Goal: Transaction & Acquisition: Purchase product/service

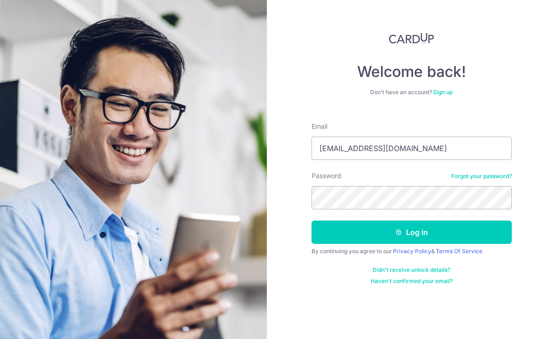
type input "[EMAIL_ADDRESS][DOMAIN_NAME]"
click at [411, 232] on button "Log in" at bounding box center [412, 231] width 200 height 23
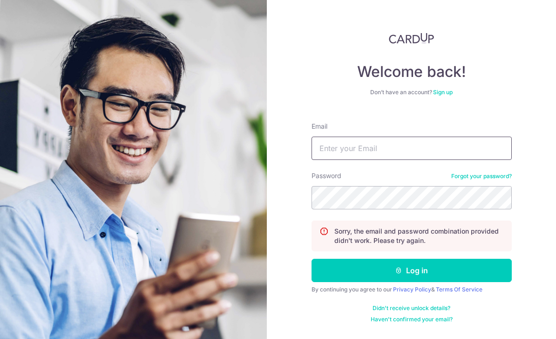
click at [448, 148] on input "Email" at bounding box center [412, 147] width 200 height 23
type input "chrisyeoh@hotmail.sg"
click at [411, 270] on button "Log in" at bounding box center [412, 269] width 200 height 23
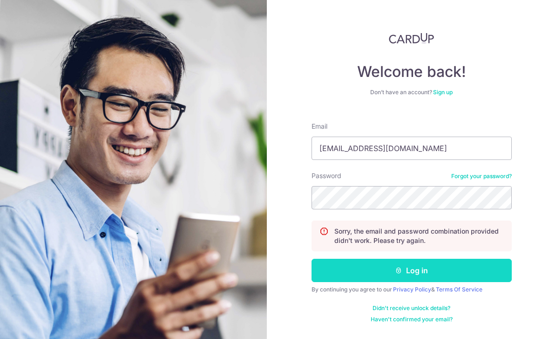
click at [426, 269] on button "Log in" at bounding box center [412, 269] width 200 height 23
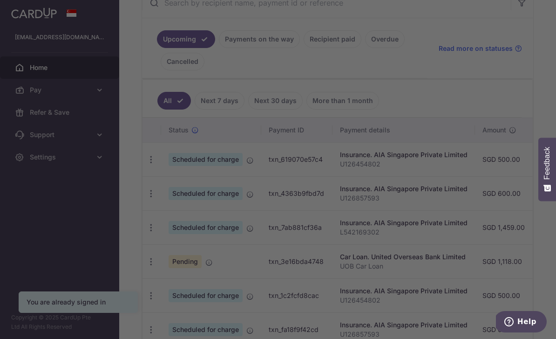
scroll to position [193, 0]
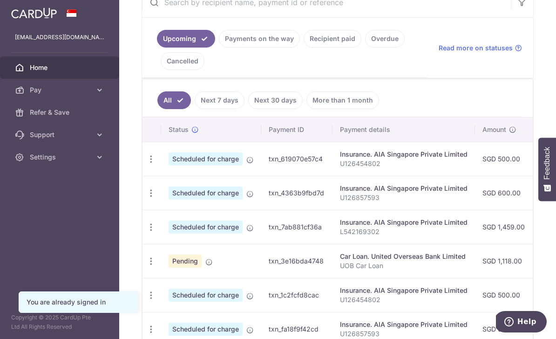
click at [195, 109] on link "Next 7 days" at bounding box center [220, 100] width 50 height 18
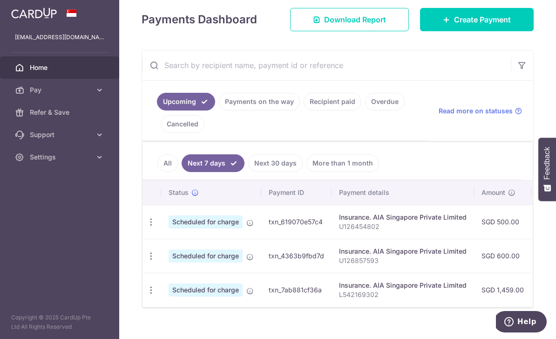
scroll to position [129, 0]
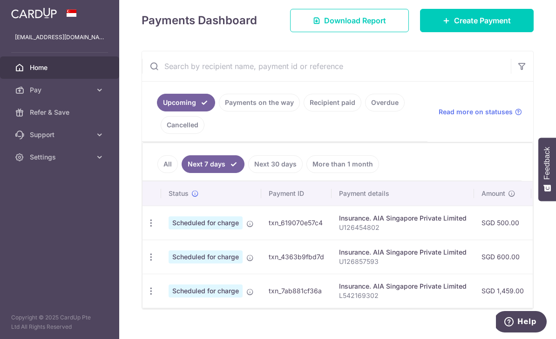
click at [219, 111] on link "Payments on the way" at bounding box center [259, 103] width 81 height 18
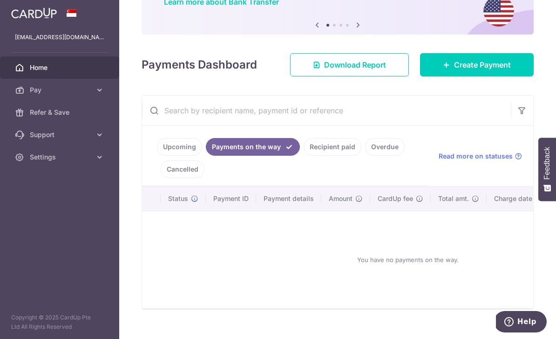
click at [304, 156] on link "Recipient paid" at bounding box center [333, 147] width 58 height 18
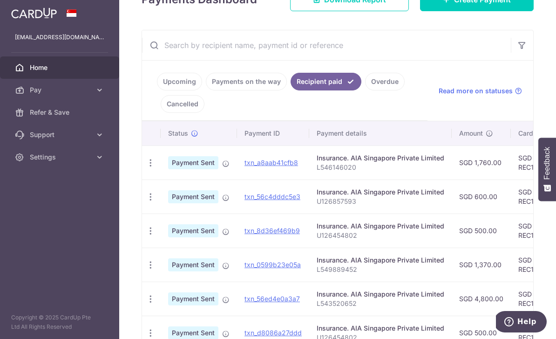
scroll to position [142, 0]
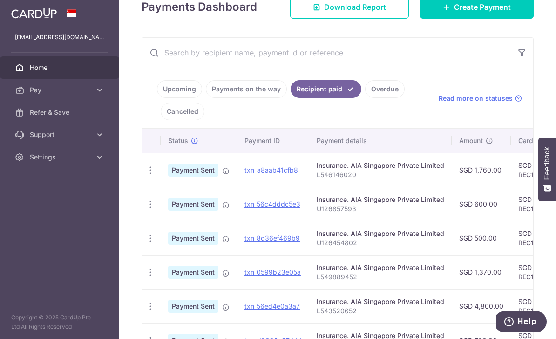
click at [157, 98] on link "Upcoming" at bounding box center [179, 89] width 45 height 18
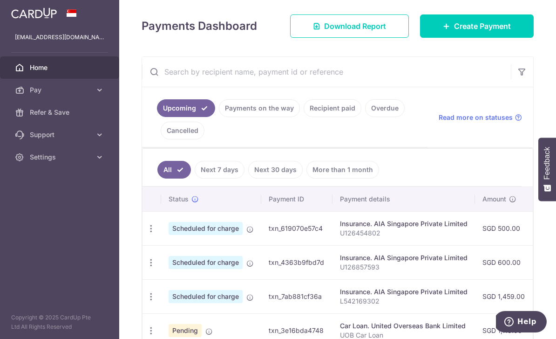
scroll to position [118, 0]
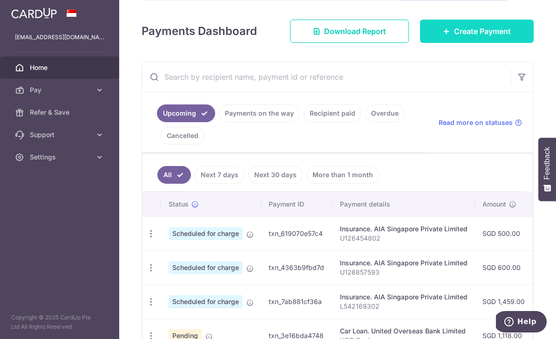
click at [445, 35] on icon at bounding box center [446, 30] width 7 height 7
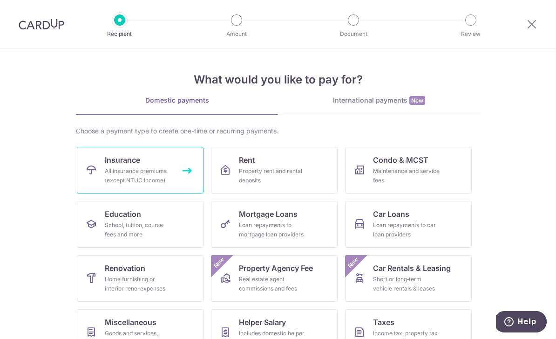
click at [120, 165] on link "Insurance All insurance premiums (except NTUC Income)" at bounding box center [140, 170] width 127 height 47
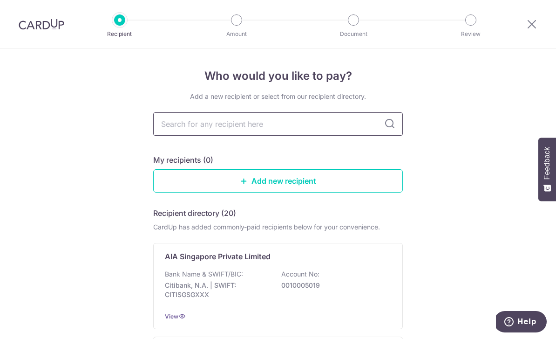
click at [176, 128] on input "text" at bounding box center [278, 123] width 250 height 23
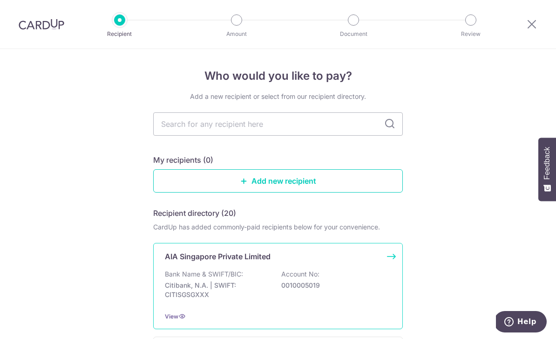
click at [180, 267] on div "AIA Singapore Private Limited Bank Name & SWIFT/BIC: Citibank, N.A. | SWIFT: CI…" at bounding box center [278, 286] width 250 height 86
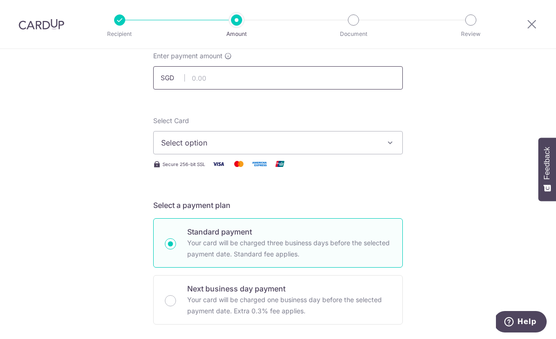
click at [197, 81] on input "text" at bounding box center [278, 77] width 250 height 23
click at [190, 142] on span "Select option" at bounding box center [269, 142] width 217 height 11
type input "2,490.00"
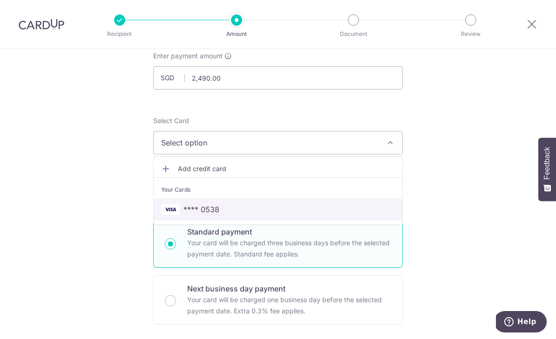
click at [187, 215] on span "**** 0538" at bounding box center [201, 209] width 36 height 11
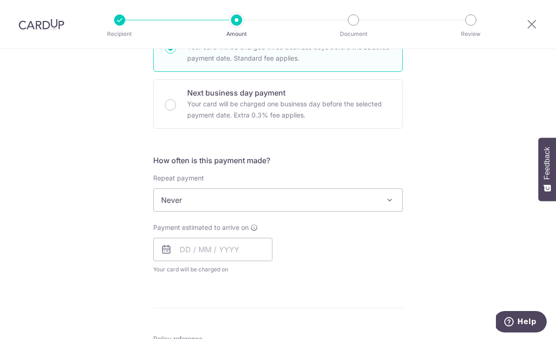
scroll to position [255, 0]
click at [170, 205] on span "Never" at bounding box center [278, 200] width 249 height 22
click at [176, 208] on span "Every month" at bounding box center [278, 200] width 249 height 22
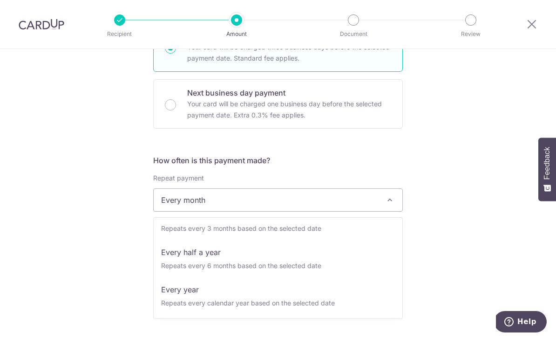
scroll to position [130, 0]
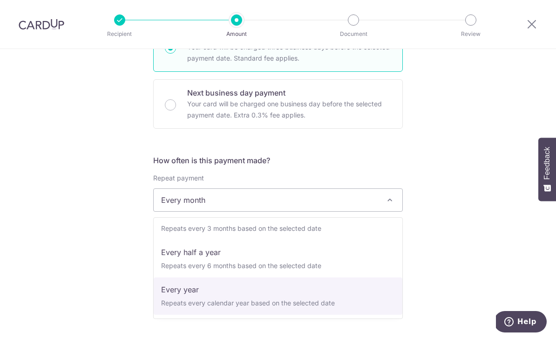
select select "6"
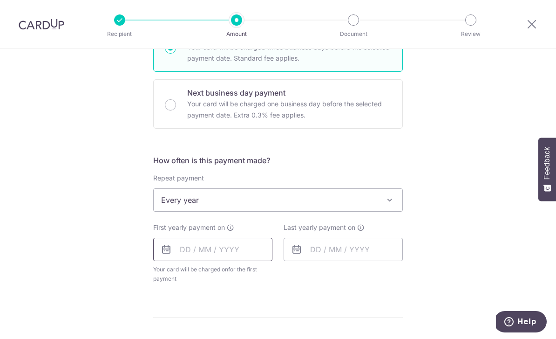
click at [192, 251] on input "text" at bounding box center [212, 248] width 119 height 23
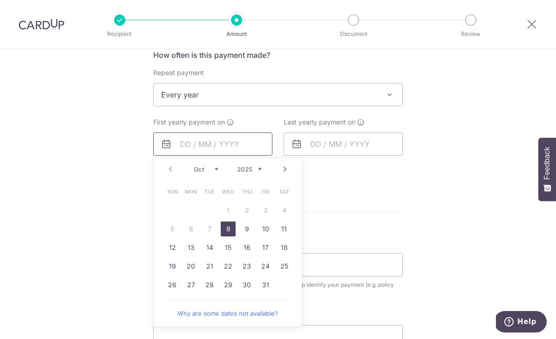
scroll to position [362, 0]
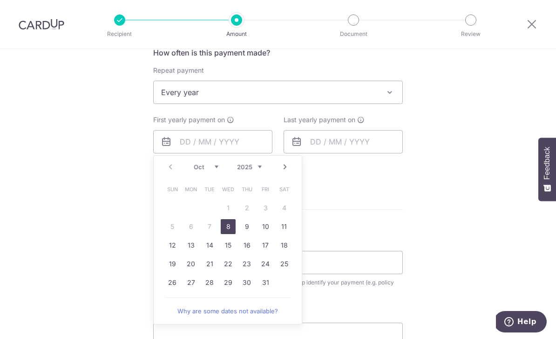
click at [227, 231] on link "8" at bounding box center [228, 226] width 15 height 15
type input "[DATE]"
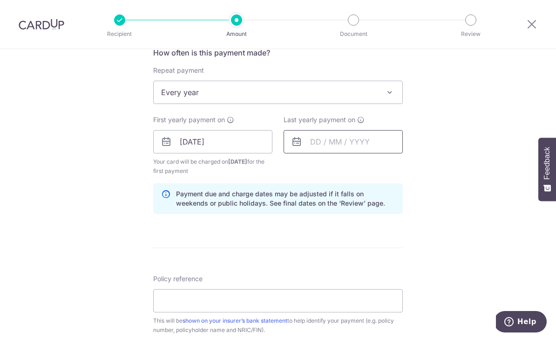
click at [367, 142] on input "text" at bounding box center [343, 141] width 119 height 23
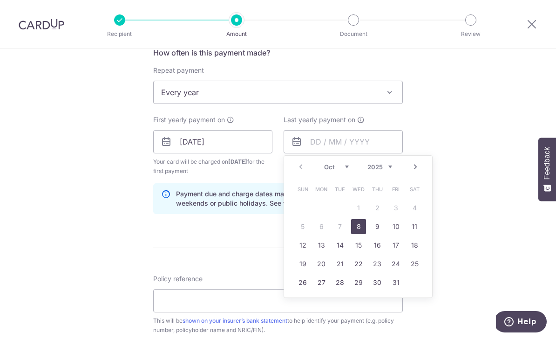
click at [391, 170] on select "2025 2026 2027 2028 2029 2030 2031 2032 2033 2034 2035" at bounding box center [379, 166] width 25 height 7
click at [336, 224] on link "6" at bounding box center [339, 226] width 15 height 15
type input "06/10/2026"
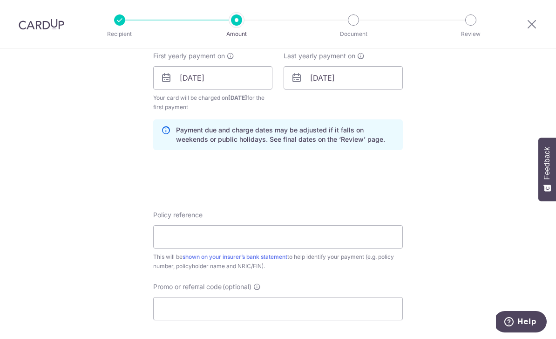
scroll to position [426, 0]
click at [170, 235] on input "Policy reference" at bounding box center [278, 236] width 250 height 23
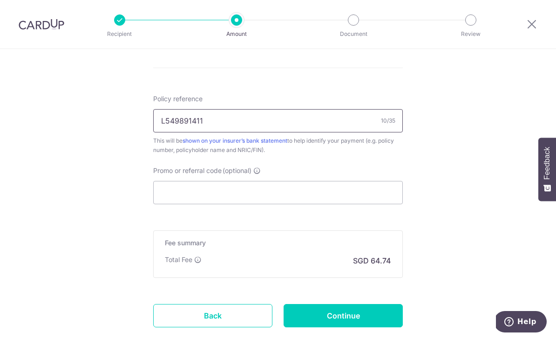
scroll to position [548, 0]
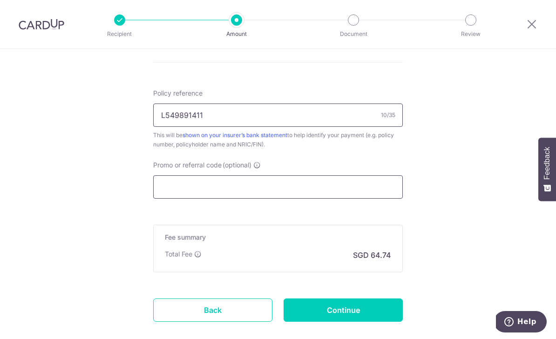
type input "L549891411"
click at [193, 182] on input "Promo or referral code (optional)" at bounding box center [278, 186] width 250 height 23
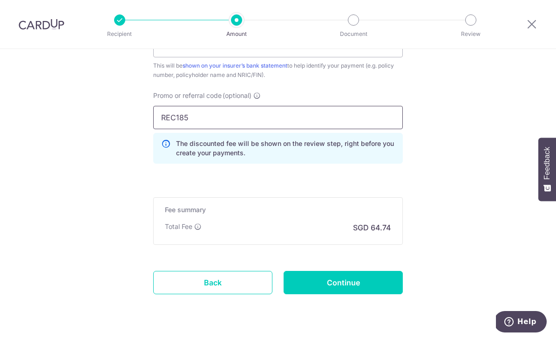
scroll to position [616, 0]
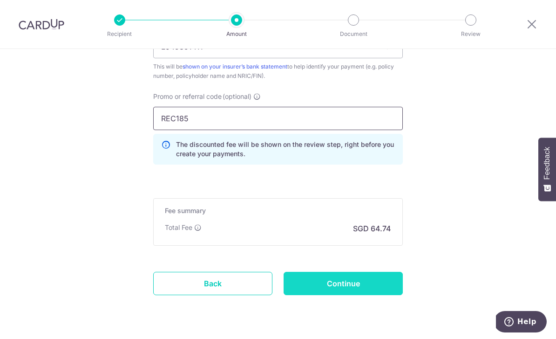
type input "REC185"
click at [342, 287] on input "Continue" at bounding box center [343, 282] width 119 height 23
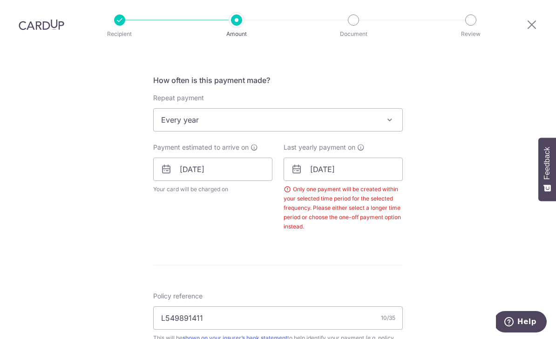
scroll to position [335, 0]
click at [388, 157] on input "06/10/2026" at bounding box center [343, 168] width 119 height 23
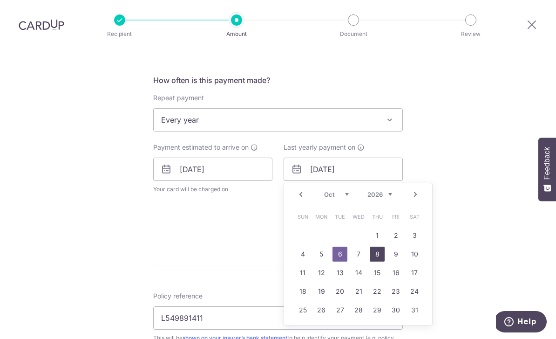
click at [383, 246] on link "8" at bounding box center [377, 253] width 15 height 15
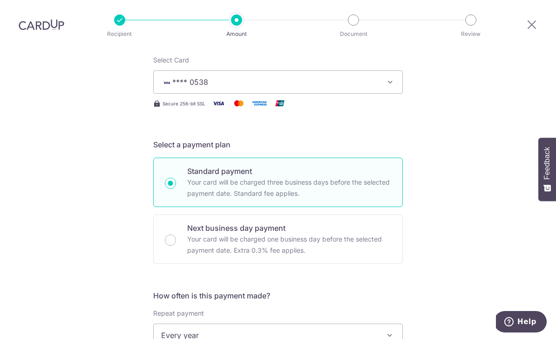
scroll to position [366, 0]
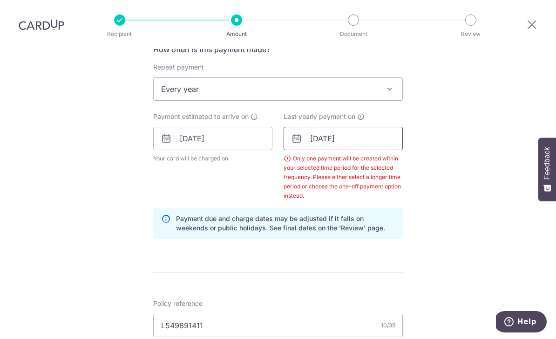
click at [377, 127] on input "[DATE]" at bounding box center [343, 138] width 119 height 23
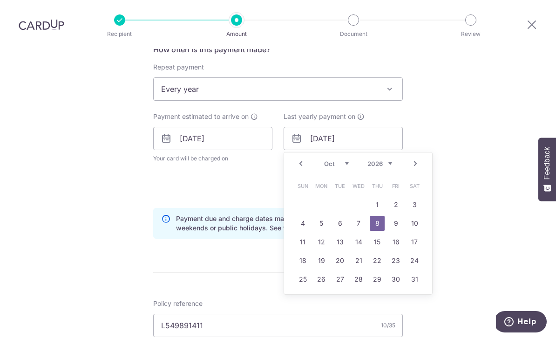
click at [401, 216] on link "9" at bounding box center [395, 223] width 15 height 15
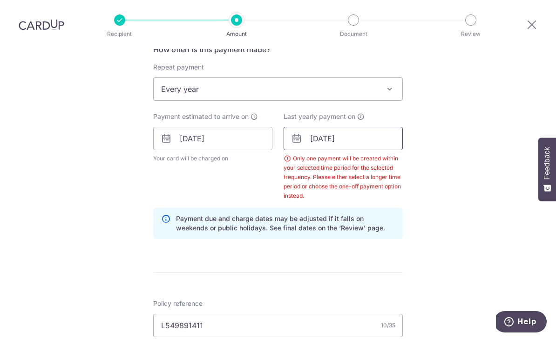
click at [361, 127] on input "09/10/2026" at bounding box center [343, 138] width 119 height 23
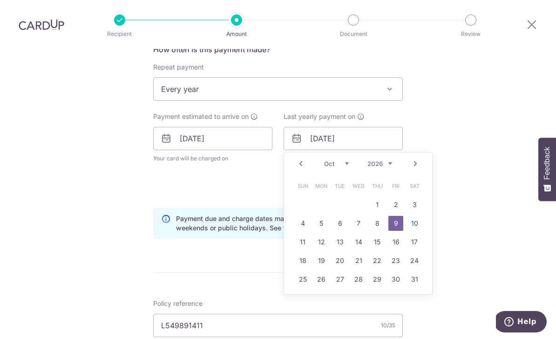
click at [383, 160] on select "2025 2026 2027 2028 2029 2030 2031 2032 2033 2034 2035" at bounding box center [379, 163] width 25 height 7
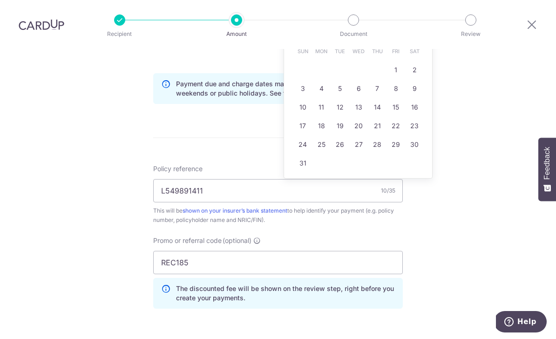
scroll to position [502, 0]
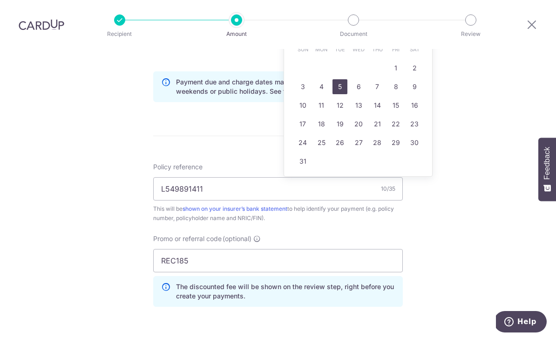
click at [341, 79] on link "5" at bounding box center [339, 86] width 15 height 15
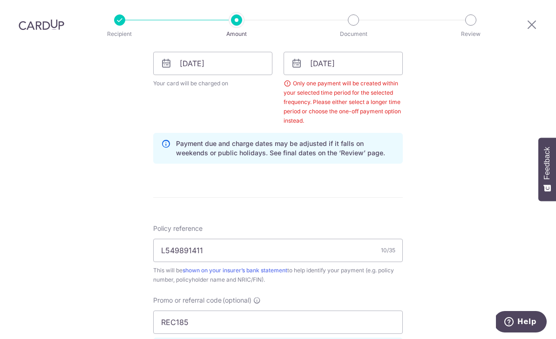
scroll to position [440, 0]
click at [319, 52] on input "05/10/2027" at bounding box center [343, 63] width 119 height 23
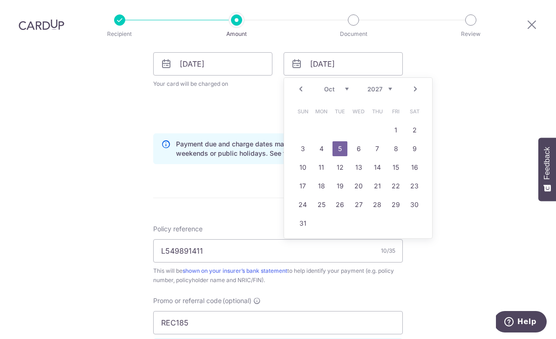
click at [296, 83] on link "Prev" at bounding box center [300, 88] width 11 height 11
click at [303, 141] on link "5" at bounding box center [302, 148] width 15 height 15
type input "05/09/2027"
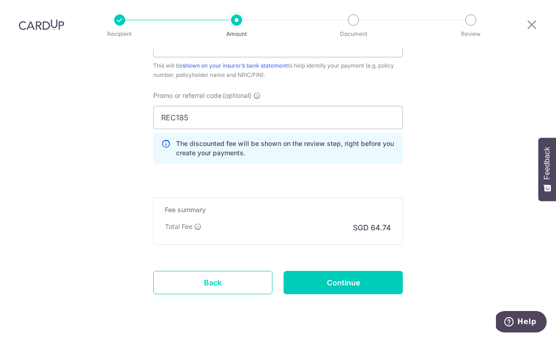
scroll to position [644, 0]
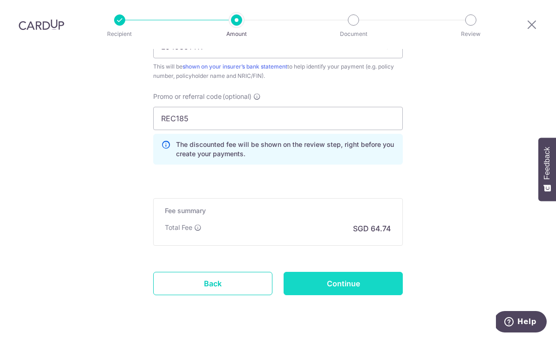
click at [351, 271] on input "Continue" at bounding box center [343, 282] width 119 height 23
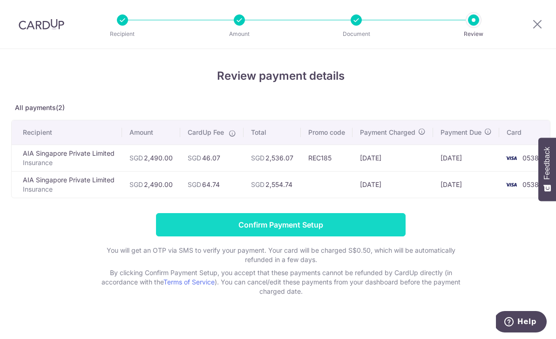
click at [256, 232] on input "Confirm Payment Setup" at bounding box center [281, 224] width 250 height 23
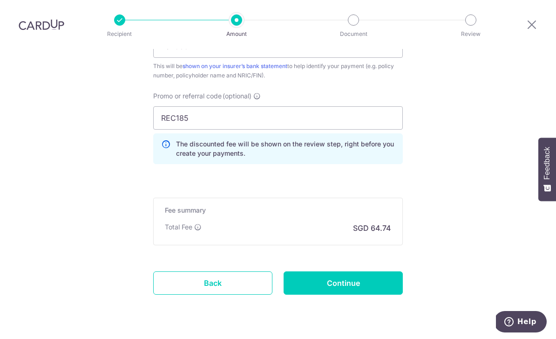
scroll to position [607, 0]
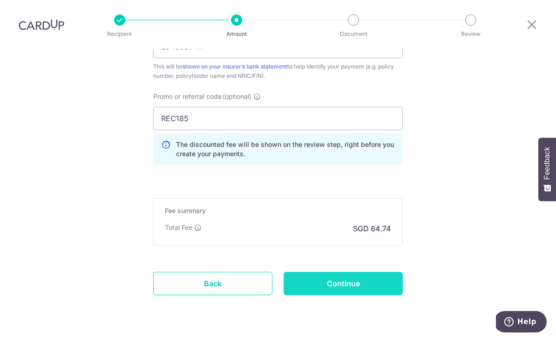
click at [319, 271] on input "Continue" at bounding box center [343, 282] width 119 height 23
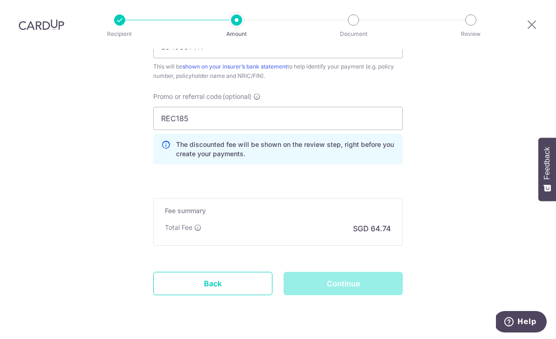
click at [326, 271] on div "Continue" at bounding box center [343, 282] width 130 height 23
click at [327, 271] on div "Continue" at bounding box center [343, 282] width 130 height 23
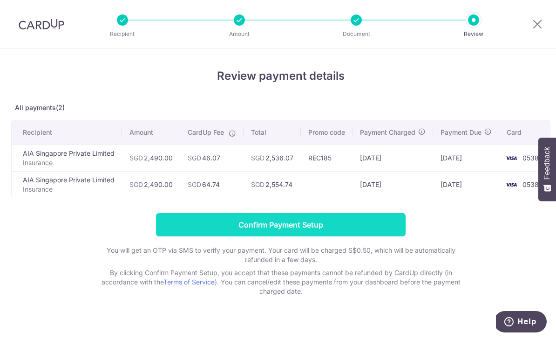
click at [185, 227] on input "Confirm Payment Setup" at bounding box center [281, 224] width 250 height 23
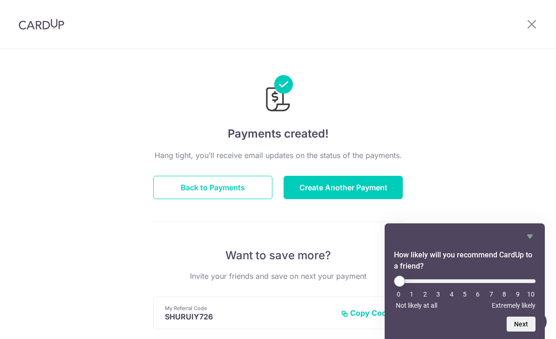
click at [534, 260] on h2 "How likely will you recommend CardUp to a friend?" at bounding box center [465, 260] width 142 height 22
